Goal: Information Seeking & Learning: Learn about a topic

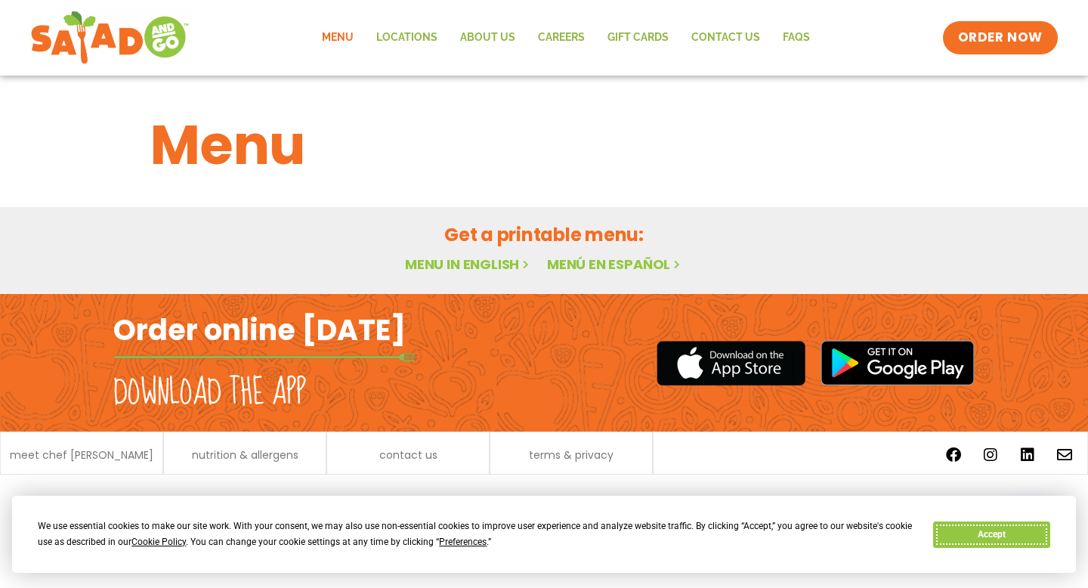
click at [994, 536] on button "Accept" at bounding box center [991, 534] width 116 height 26
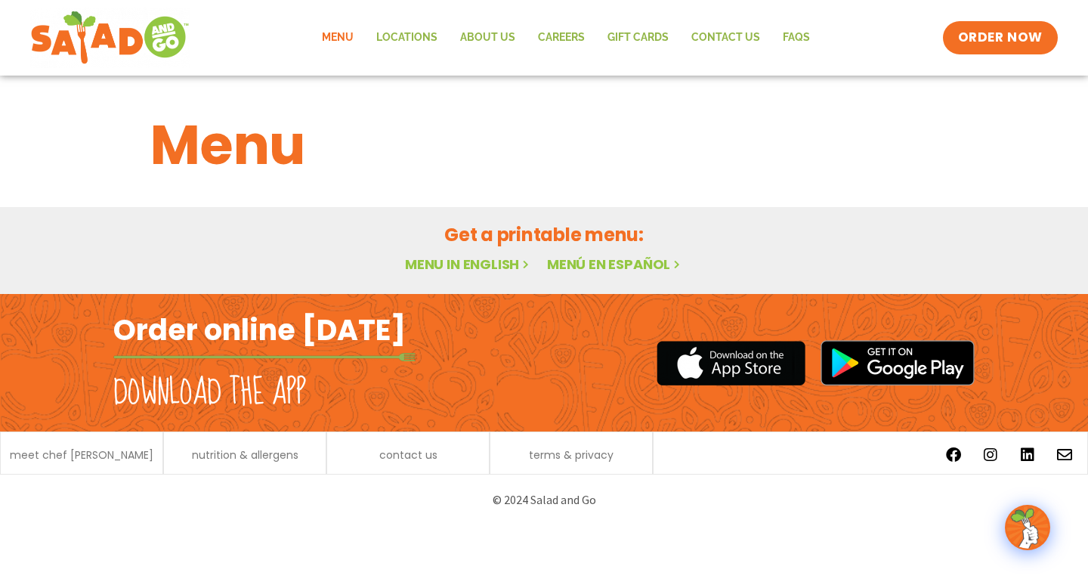
click at [474, 262] on link "Menu in English" at bounding box center [468, 264] width 127 height 19
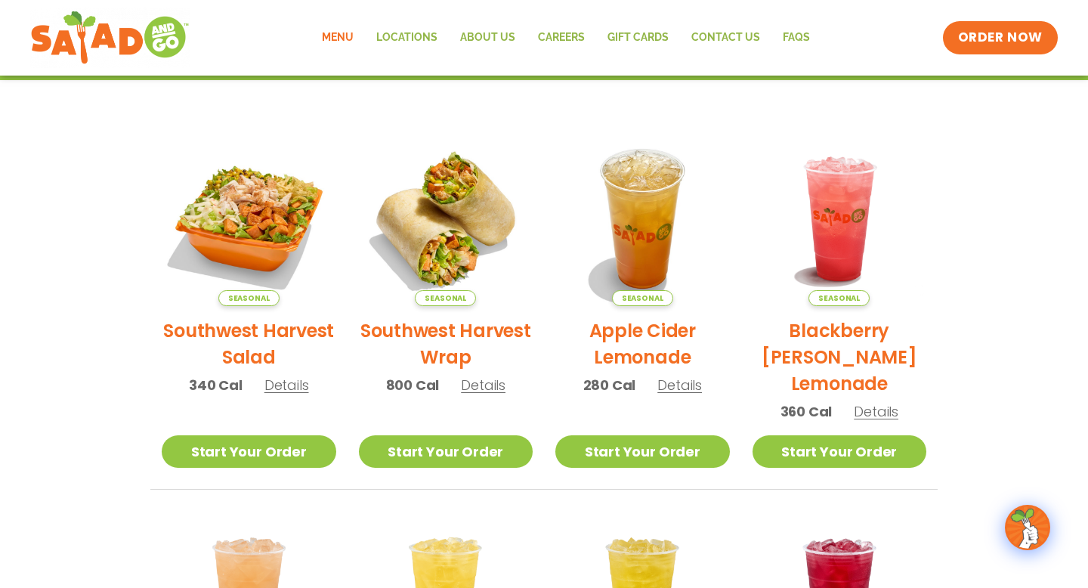
scroll to position [289, 0]
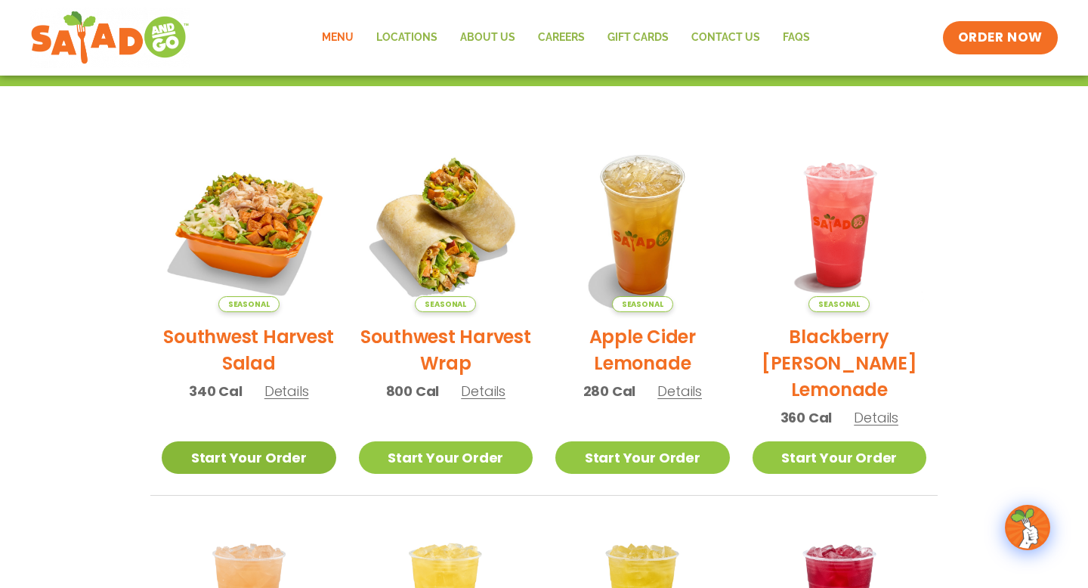
click at [306, 457] on link "Start Your Order" at bounding box center [249, 457] width 175 height 32
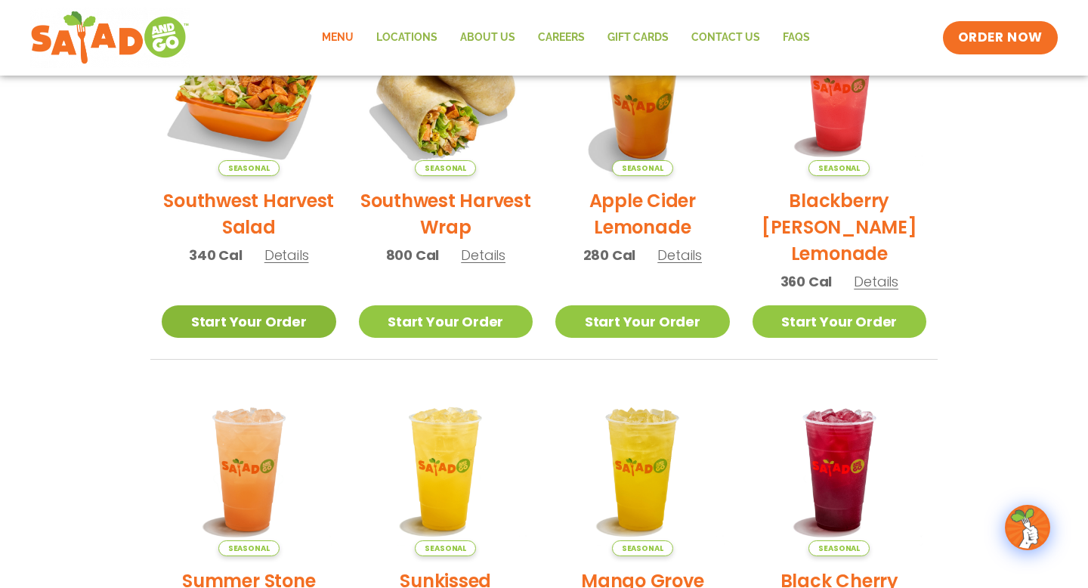
scroll to position [414, 0]
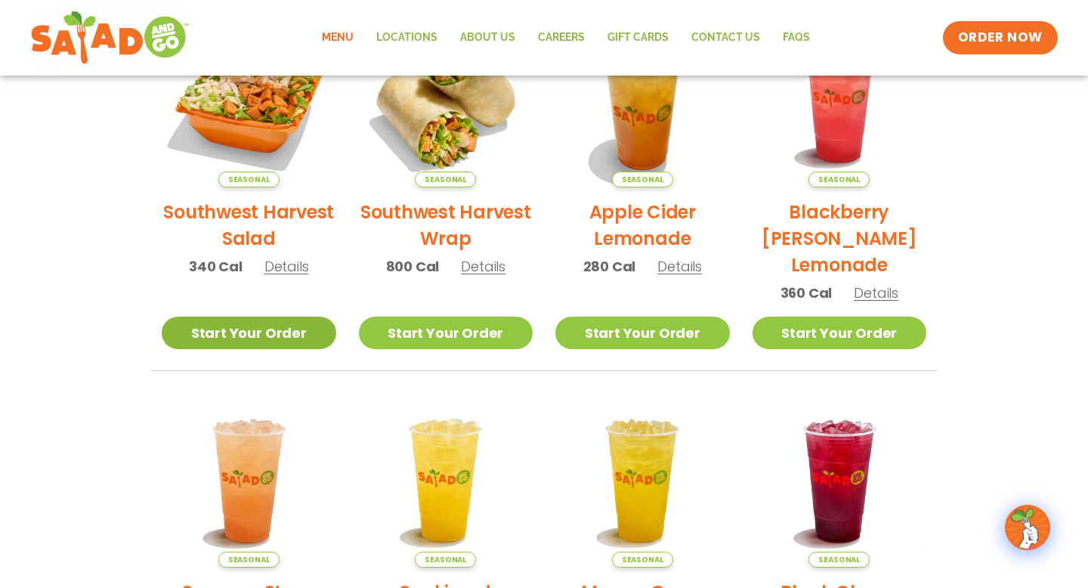
click at [266, 332] on link "Start Your Order" at bounding box center [249, 333] width 175 height 32
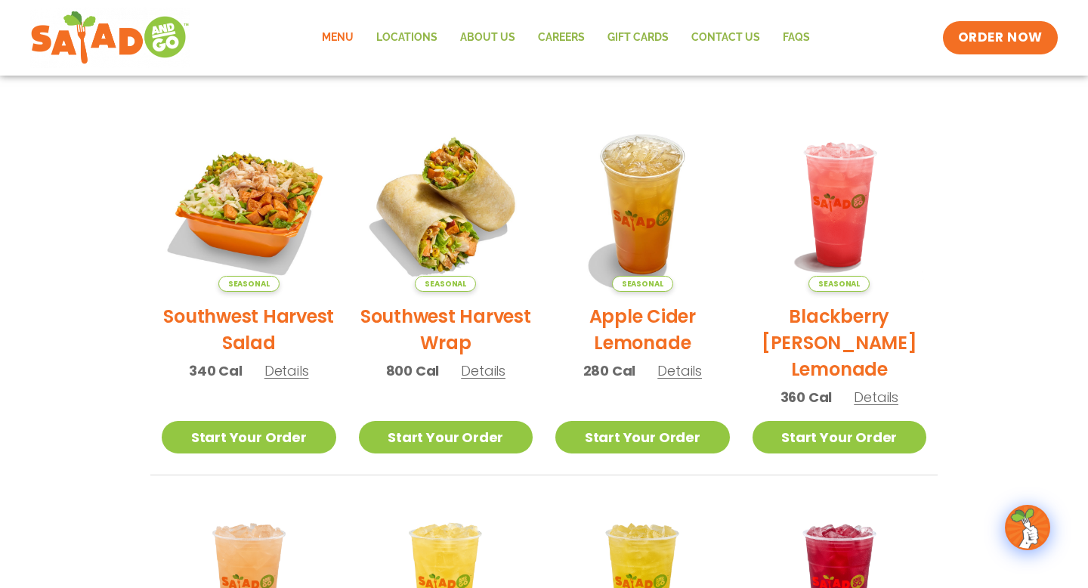
scroll to position [248, 0]
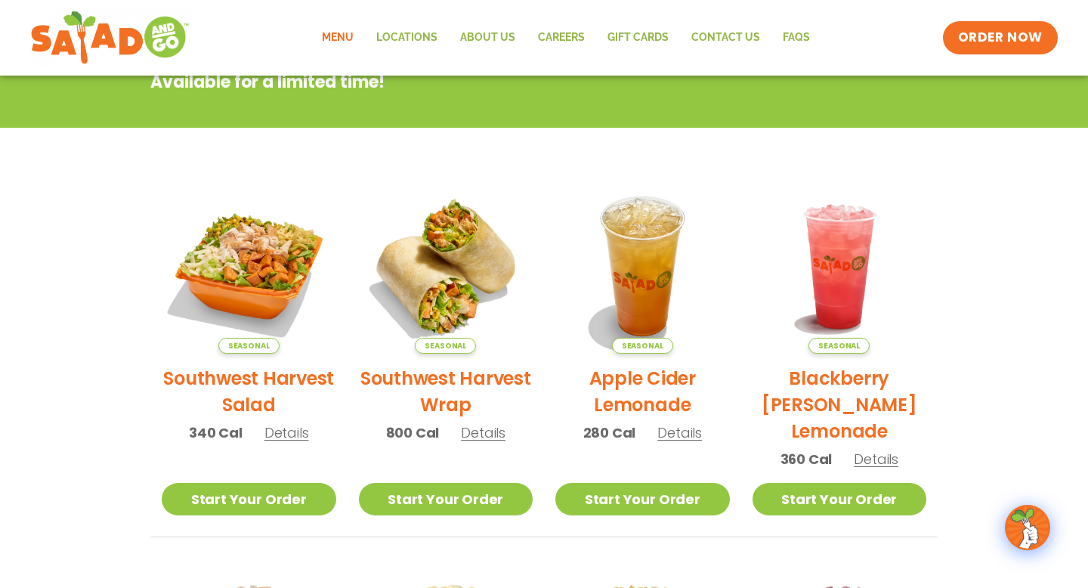
click at [296, 437] on span "Details" at bounding box center [286, 432] width 45 height 19
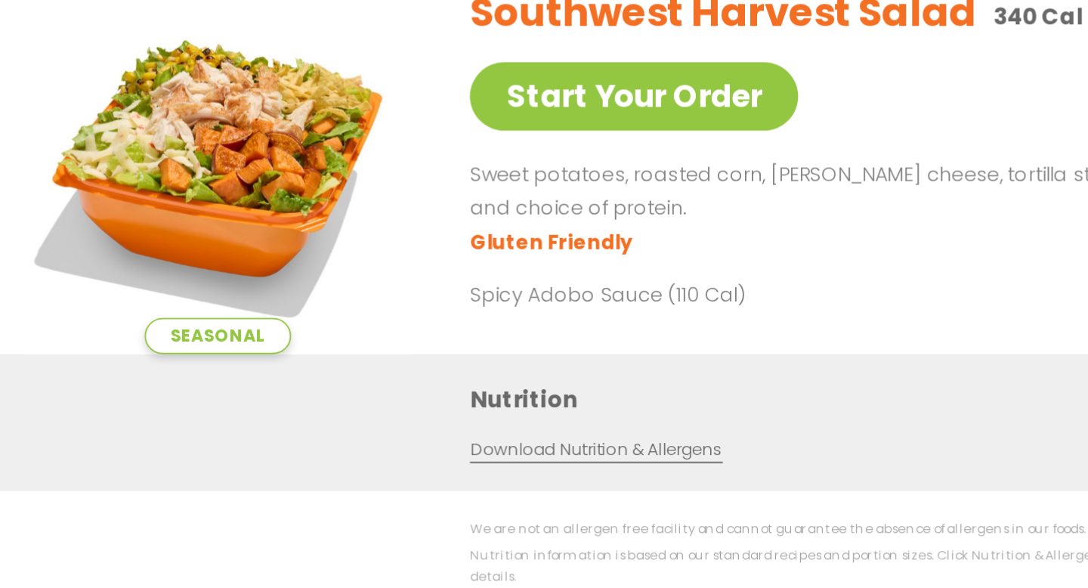
click at [592, 227] on p "Sweet potatoes, roasted corn, [PERSON_NAME] cheese, tortilla strips, romaine an…" at bounding box center [664, 208] width 413 height 36
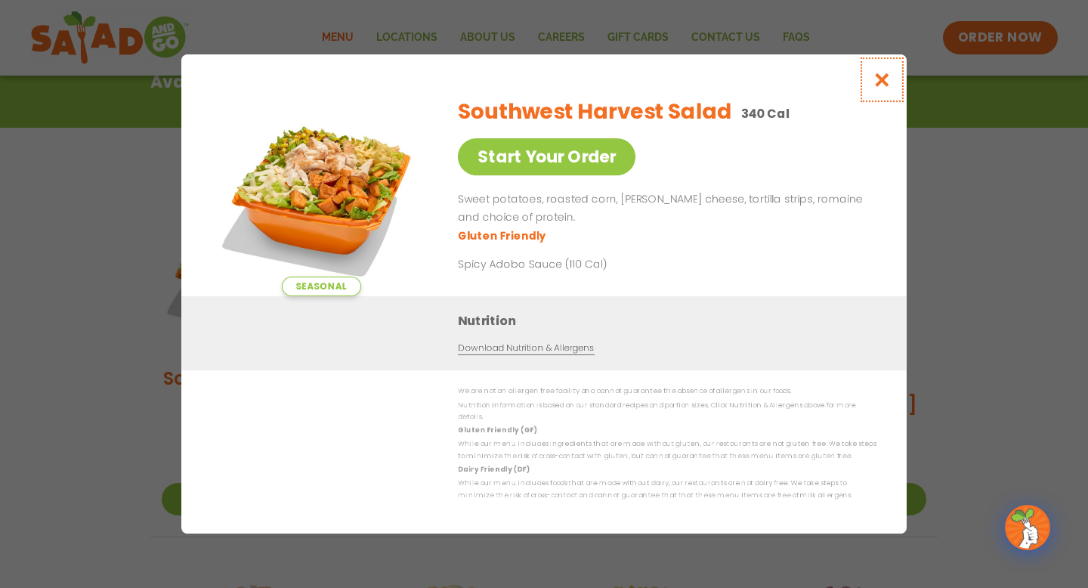
click at [890, 86] on icon "Close modal" at bounding box center [882, 80] width 19 height 16
